Goal: Answer question/provide support: Share knowledge or assist other users

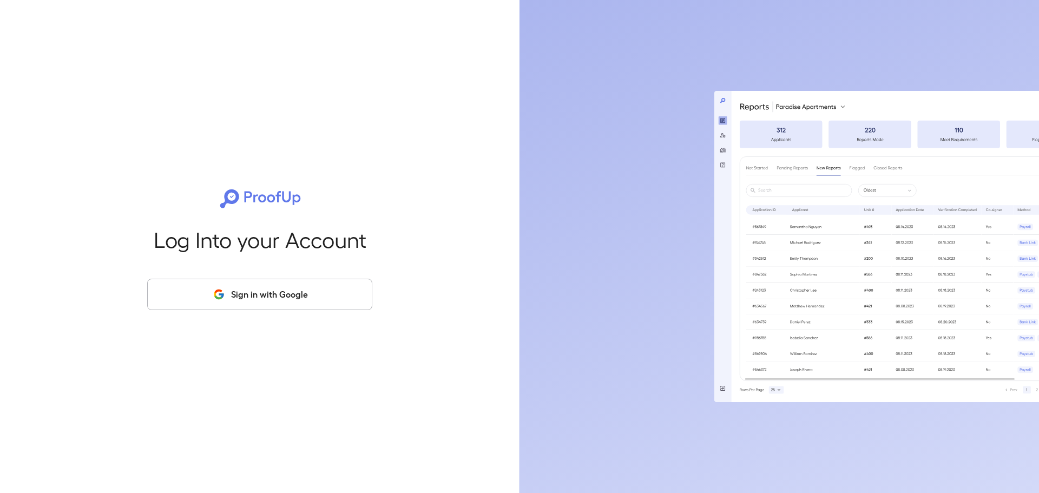
click at [240, 291] on button "Sign in with Google" at bounding box center [259, 294] width 225 height 31
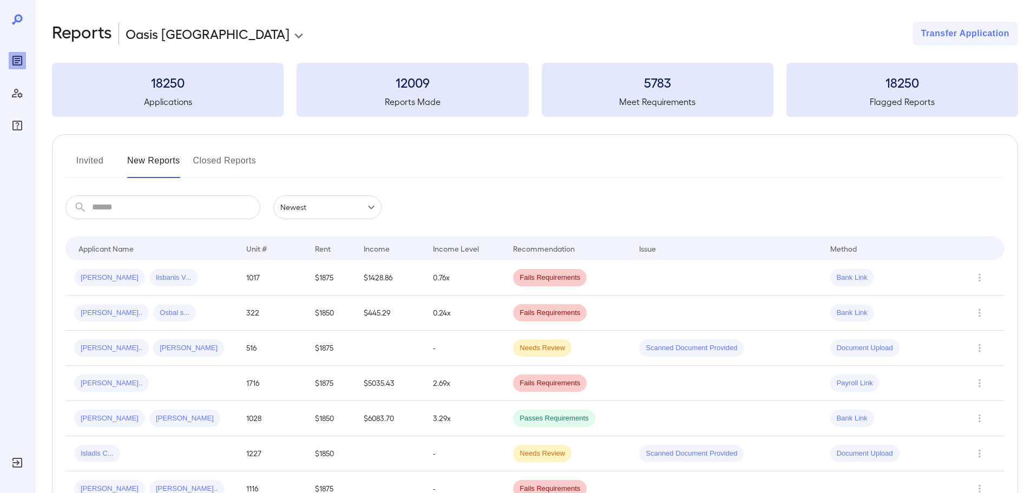
click at [88, 162] on button "Invited" at bounding box center [89, 165] width 49 height 26
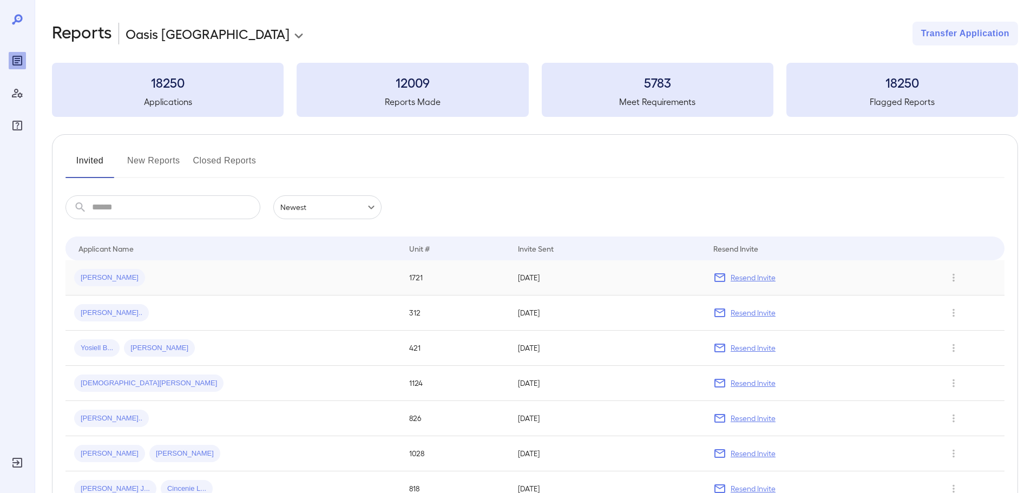
click at [731, 278] on p "Resend Invite" at bounding box center [753, 277] width 45 height 11
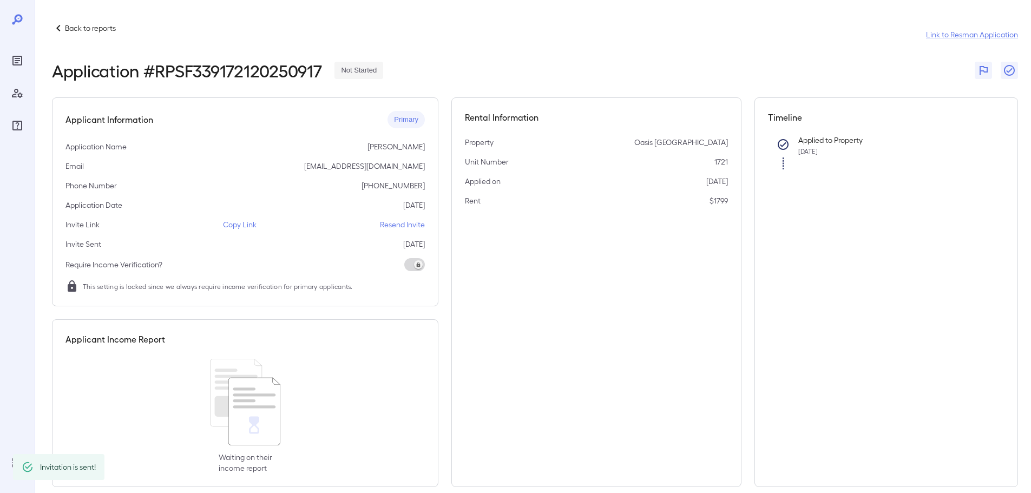
click at [397, 225] on p "Resend Invite" at bounding box center [402, 224] width 45 height 11
click at [399, 225] on p "Resend Invite" at bounding box center [402, 224] width 45 height 11
click at [244, 225] on p "Copy Link" at bounding box center [240, 224] width 34 height 11
click at [56, 31] on icon at bounding box center [58, 28] width 13 height 13
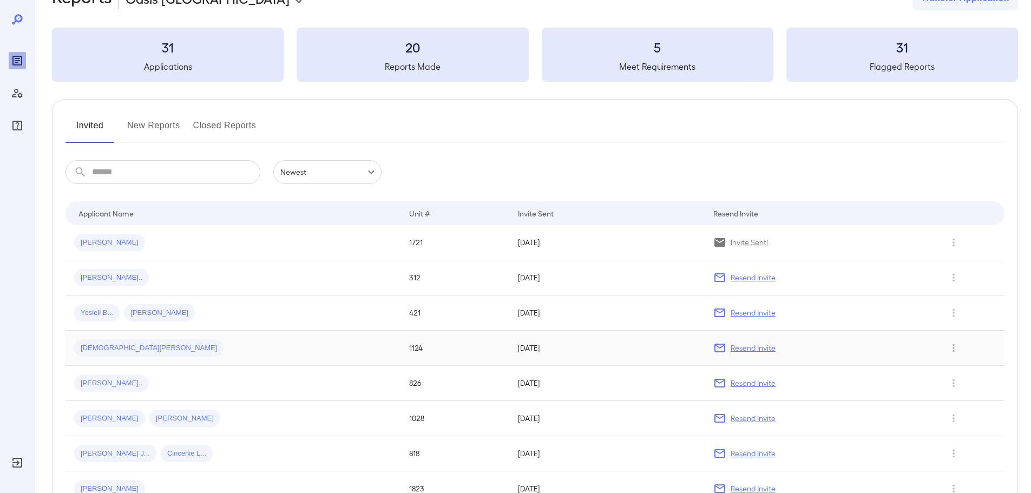
scroll to position [54, 0]
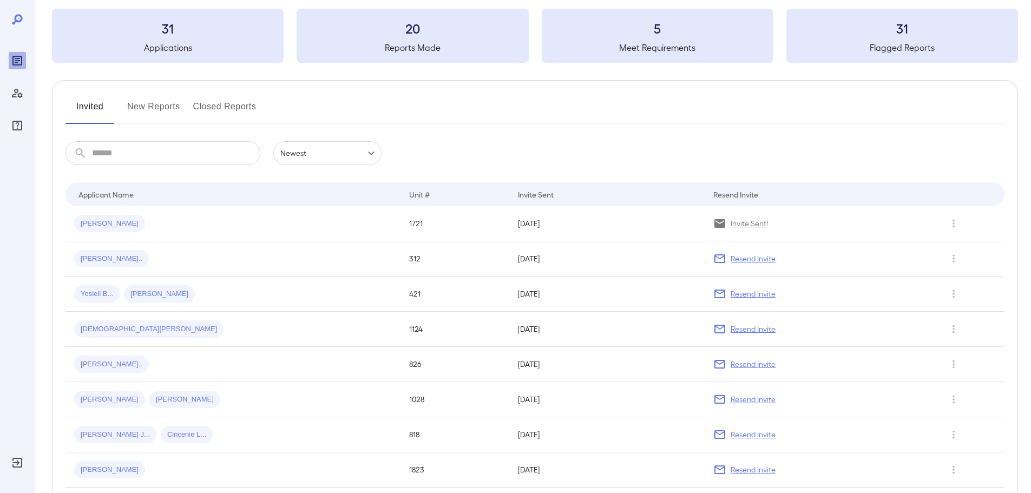
click at [155, 96] on div "Invited New Reports Closed Reports ​ ​ Newest ****** Drop to group by Applicant…" at bounding box center [535, 337] width 966 height 514
click at [161, 108] on button "New Reports" at bounding box center [153, 111] width 53 height 26
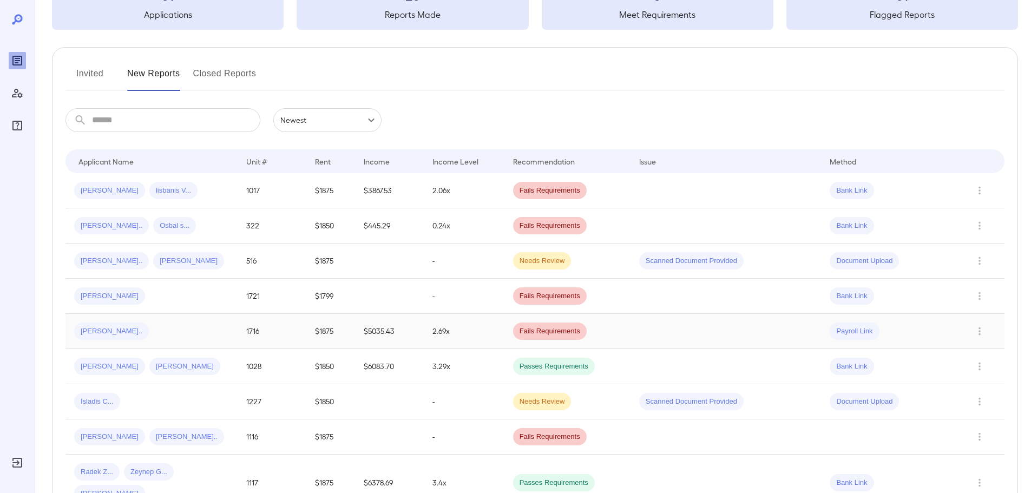
scroll to position [108, 0]
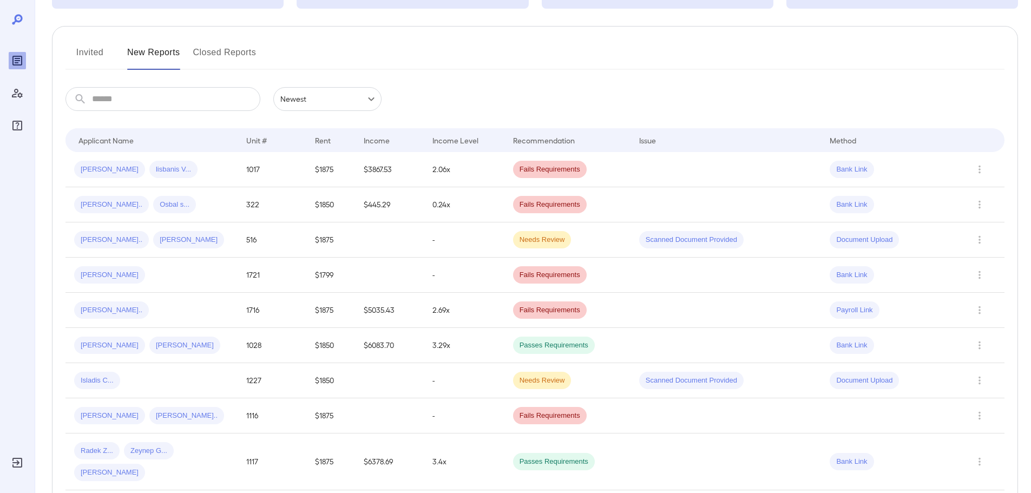
click at [120, 97] on input "text" at bounding box center [176, 99] width 168 height 24
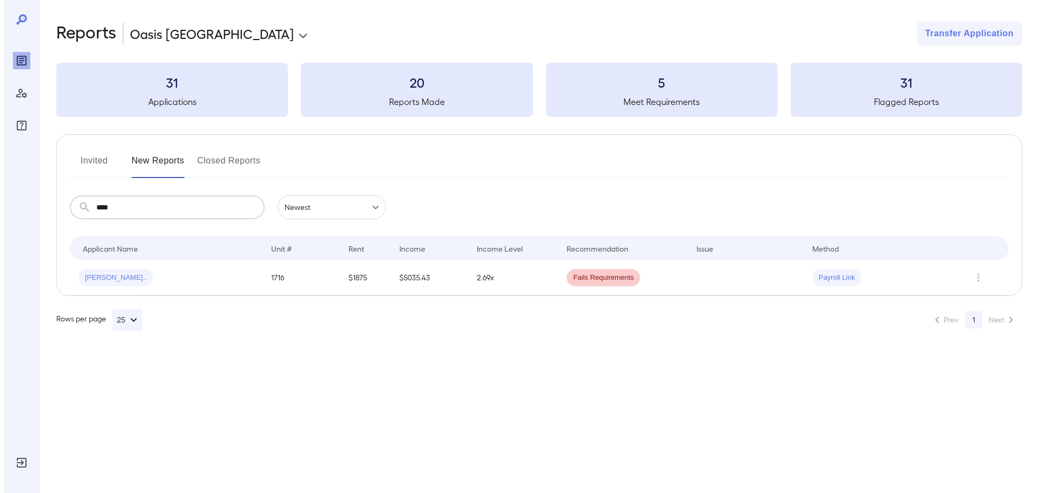
scroll to position [0, 0]
type input "****"
click at [102, 279] on span "[PERSON_NAME].." at bounding box center [111, 278] width 75 height 10
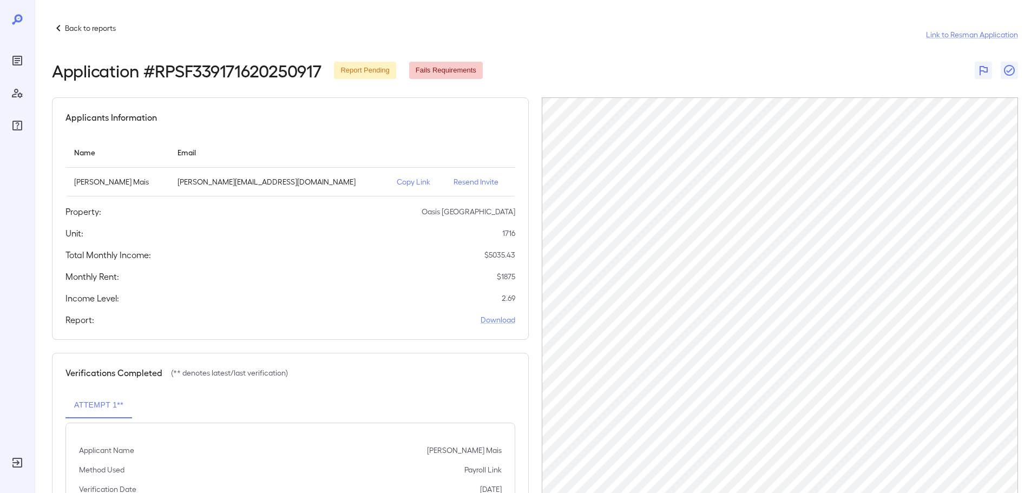
click at [60, 28] on icon at bounding box center [58, 28] width 13 height 13
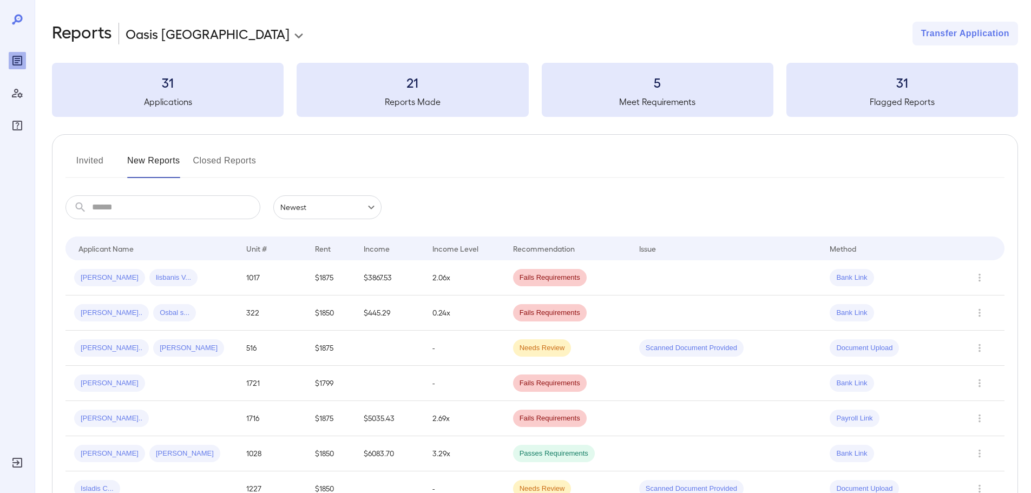
click at [97, 158] on button "Invited" at bounding box center [89, 165] width 49 height 26
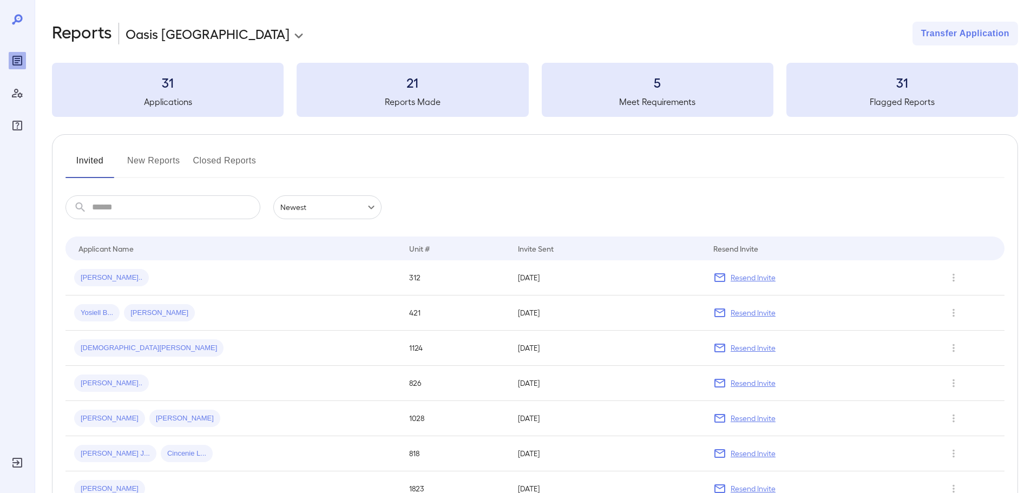
click at [150, 159] on button "New Reports" at bounding box center [153, 165] width 53 height 26
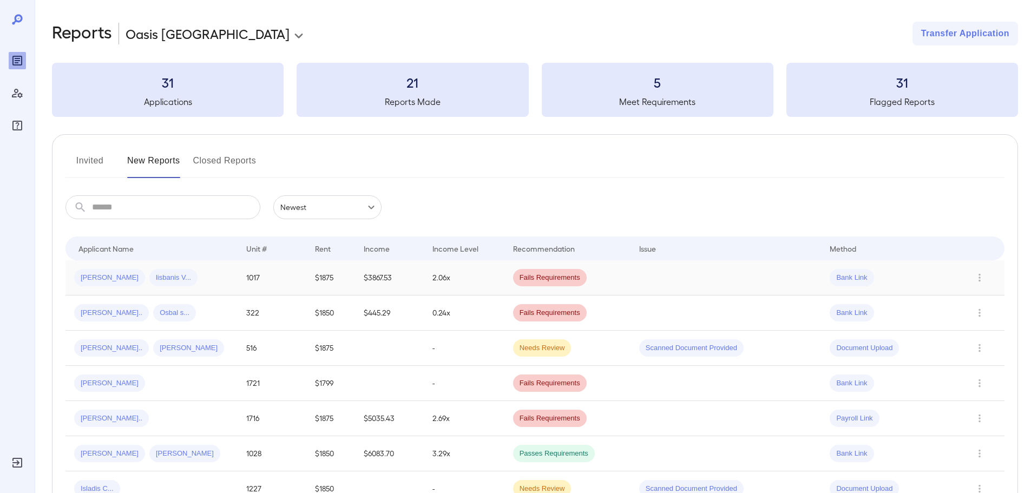
click at [551, 278] on span "Fails Requirements" at bounding box center [550, 278] width 74 height 10
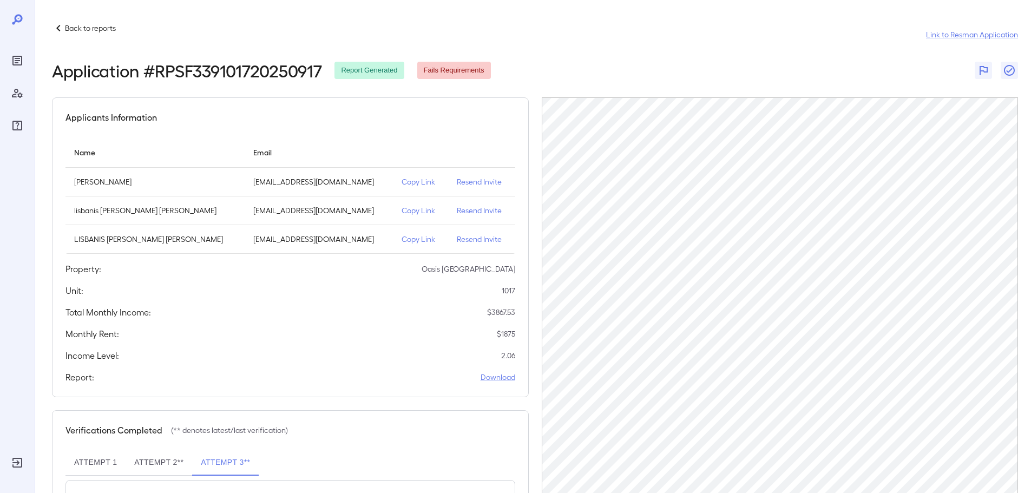
click at [70, 28] on p "Back to reports" at bounding box center [90, 28] width 51 height 11
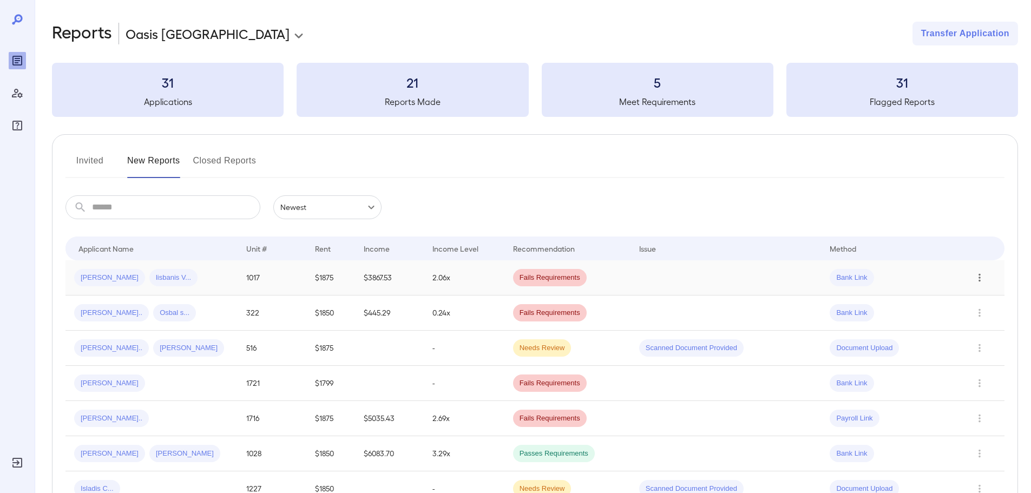
click at [976, 276] on icon "Row Actions" at bounding box center [980, 277] width 12 height 13
click at [987, 319] on li "View Report" at bounding box center [988, 316] width 86 height 17
